Goal: Use online tool/utility: Utilize a website feature to perform a specific function

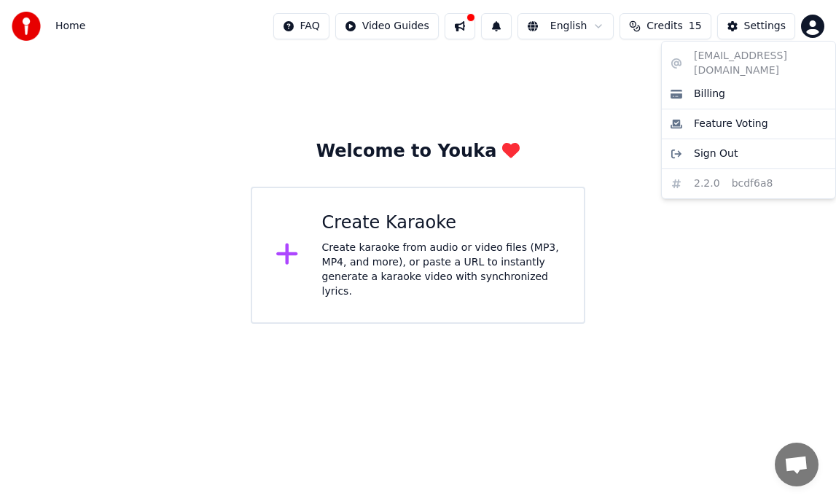
click at [812, 30] on html "Home FAQ Video Guides English Credits 15 Settings Welcome to Youka Create Karao…" at bounding box center [418, 162] width 836 height 324
click at [32, 28] on html "Home FAQ Video Guides English Credits 15 Settings Welcome to Youka Create Karao…" at bounding box center [418, 162] width 836 height 324
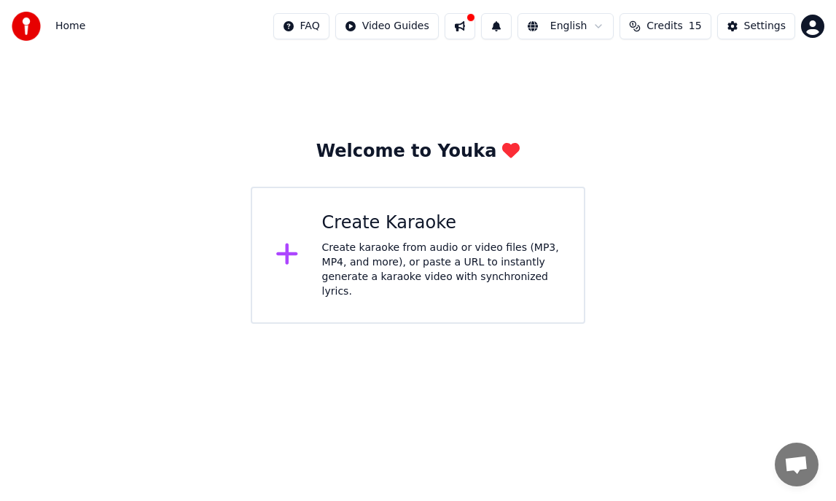
click at [32, 28] on img at bounding box center [26, 26] width 29 height 29
click at [805, 461] on span "Open chat" at bounding box center [796, 465] width 24 height 20
click at [461, 291] on div "Create Karaoke Create karaoke from audio or video files (MP3, MP4, and more), o…" at bounding box center [418, 255] width 334 height 137
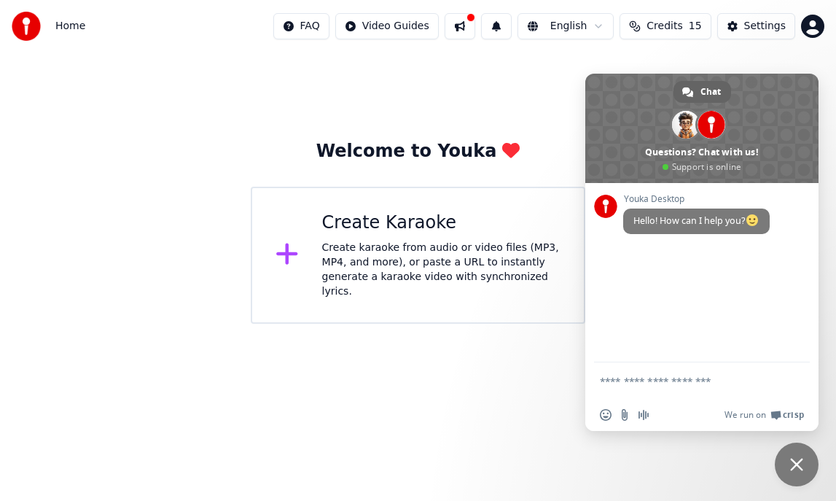
click at [793, 458] on span "Close chat" at bounding box center [796, 464] width 13 height 13
